Goal: Information Seeking & Learning: Find specific page/section

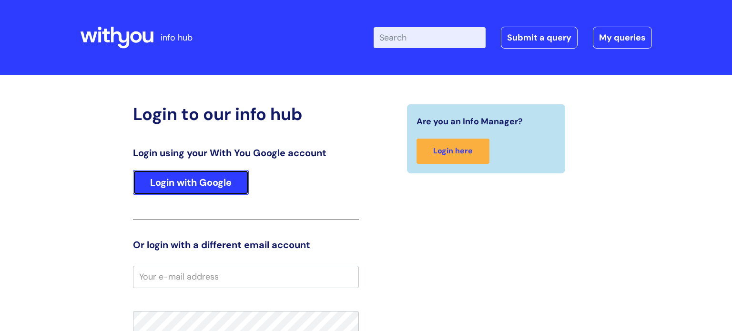
click at [180, 191] on link "Login with Google" at bounding box center [191, 182] width 116 height 25
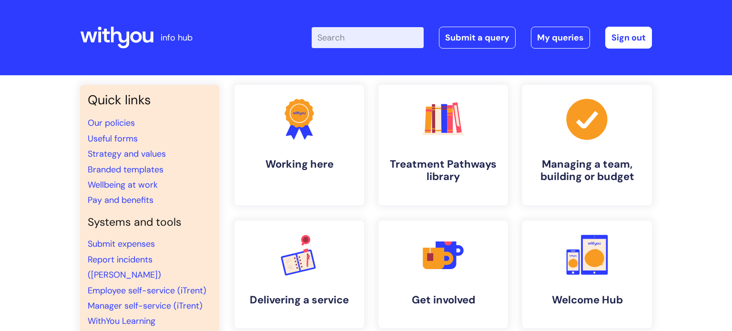
click at [348, 30] on input "Enter your search term here..." at bounding box center [367, 37] width 112 height 21
type input "annual drivers declaration"
click button "Search" at bounding box center [0, 0] width 0 height 0
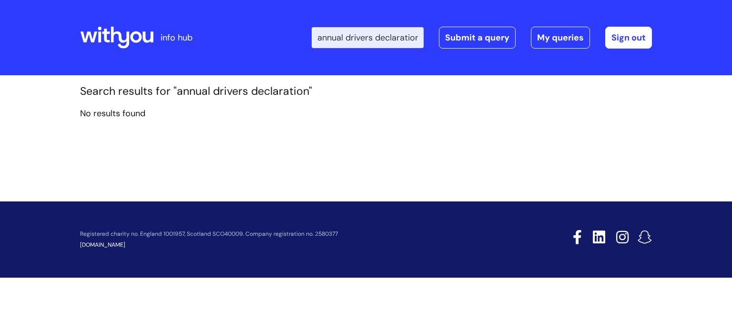
click at [404, 33] on input "annual drivers declaration" at bounding box center [367, 37] width 112 height 21
drag, startPoint x: 409, startPoint y: 36, endPoint x: 274, endPoint y: 34, distance: 134.8
click at [274, 34] on div "Enter your search term here... annual drivers declaration Search Submit a query…" at bounding box center [437, 38] width 430 height 56
click at [363, 40] on input "tion" at bounding box center [367, 37] width 112 height 21
type input "t"
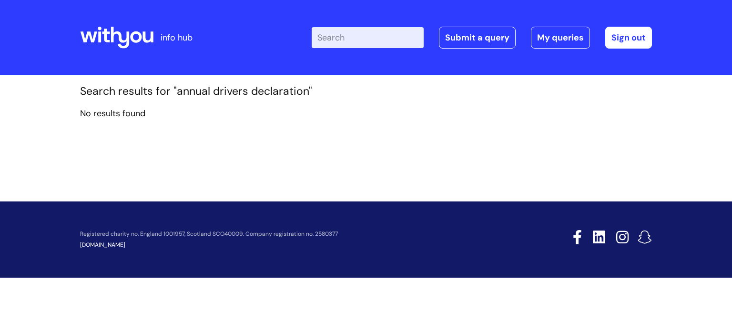
click at [379, 72] on header "info hub Enter your search term here... Search Submit a query My queries Welcom…" at bounding box center [366, 37] width 732 height 75
click at [119, 39] on icon at bounding box center [116, 37] width 73 height 23
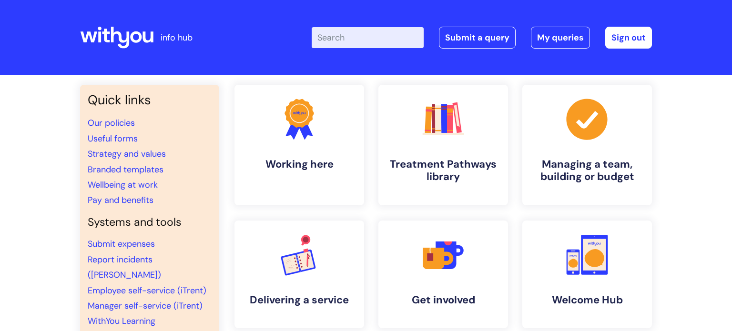
click at [53, 147] on div "Quick links Our policies Useful forms Strategy and values Branded templates Wel…" at bounding box center [366, 332] width 732 height 514
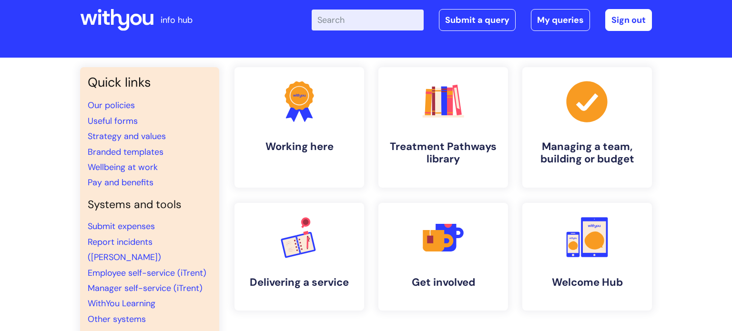
scroll to position [19, 0]
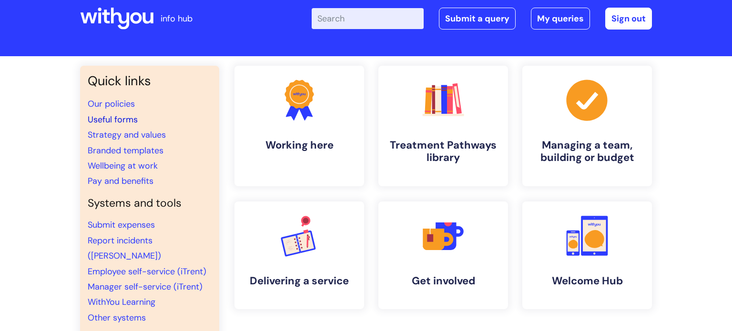
click at [119, 124] on link "Useful forms" at bounding box center [113, 119] width 50 height 11
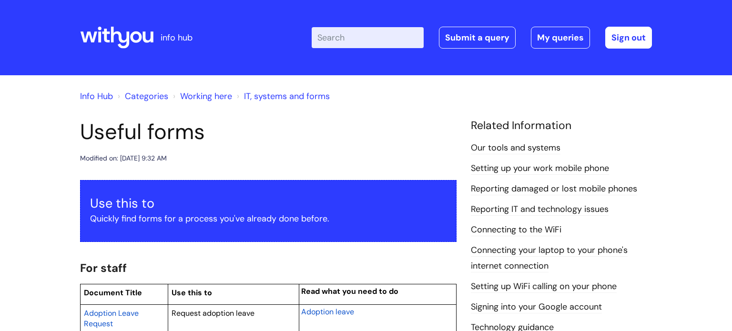
click at [98, 33] on icon at bounding box center [116, 37] width 73 height 23
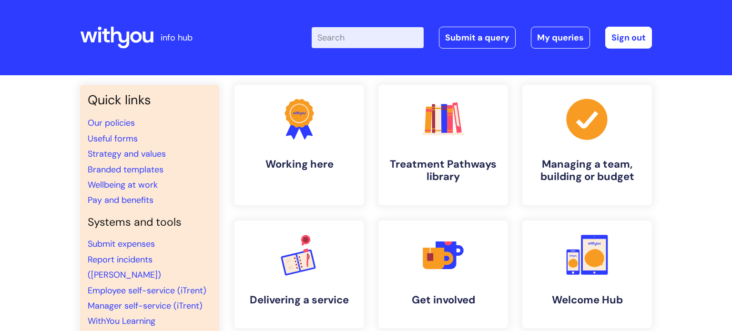
click at [343, 33] on input "Enter your search term here..." at bounding box center [367, 37] width 112 height 21
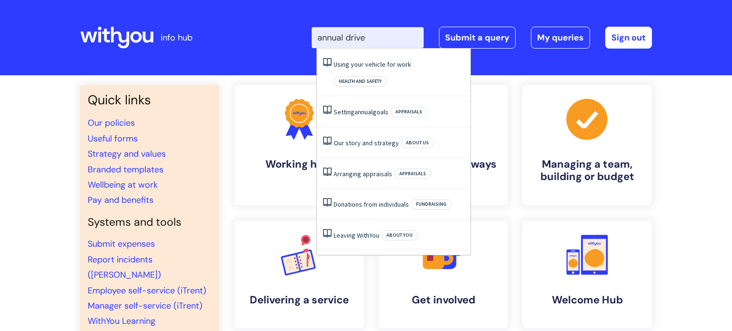
type input "annual driver"
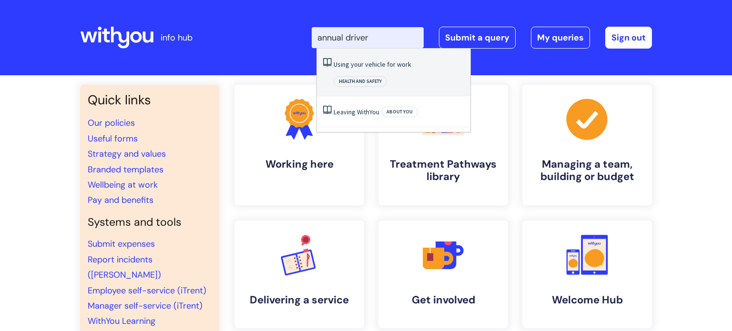
click at [389, 72] on li "Using your vehicle for work Health and safety" at bounding box center [393, 73] width 153 height 48
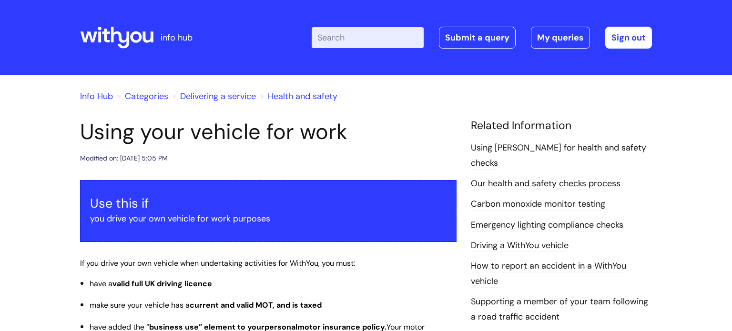
click at [355, 126] on h1 "Using your vehicle for work" at bounding box center [268, 132] width 376 height 26
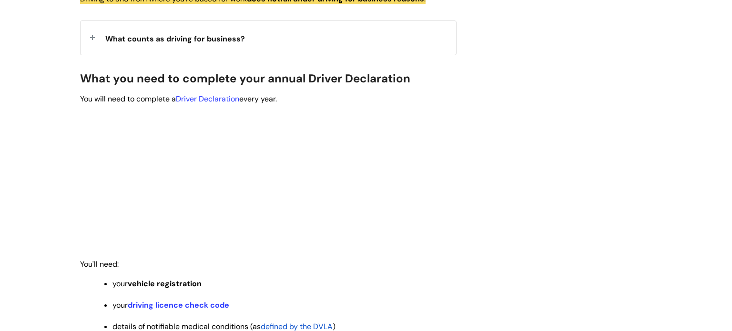
scroll to position [438, 0]
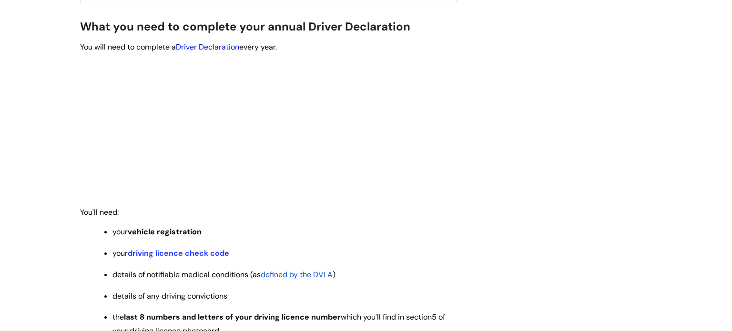
click at [221, 44] on link "Driver Declaration" at bounding box center [207, 47] width 63 height 10
